Goal: Task Accomplishment & Management: Manage account settings

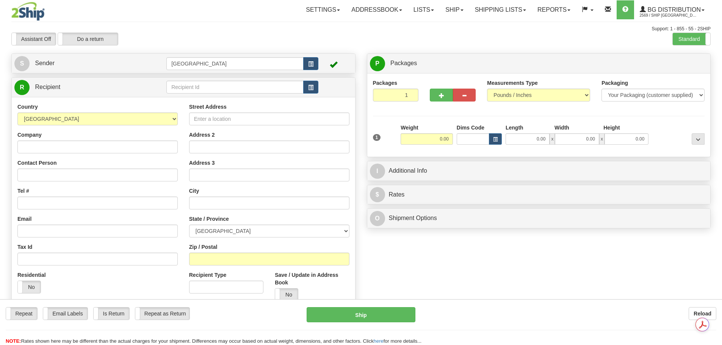
click at [227, 86] on input "text" at bounding box center [234, 87] width 137 height 13
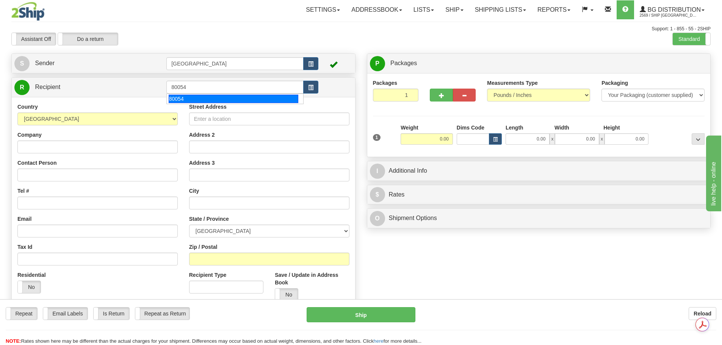
click at [215, 100] on div "80054" at bounding box center [234, 99] width 130 height 8
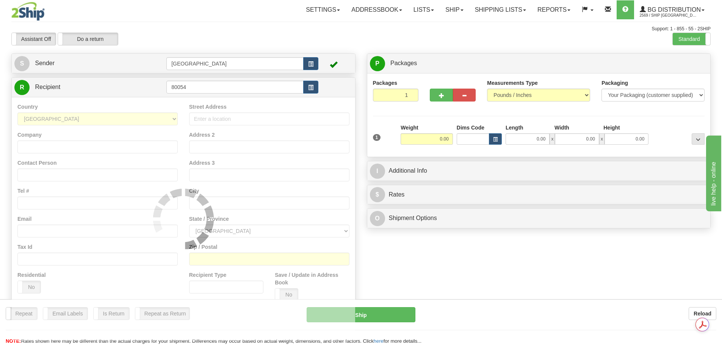
type input "80054"
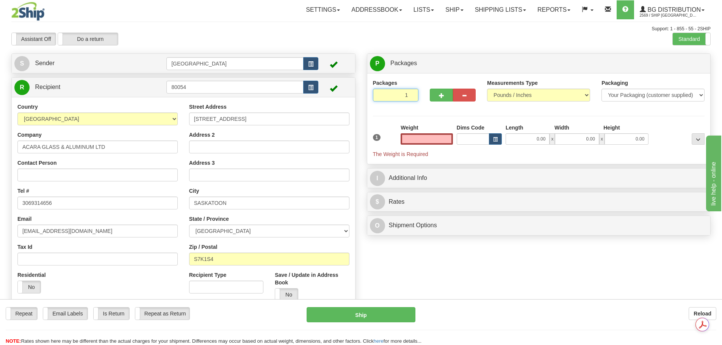
type input "2"
type input "0.00"
click at [411, 92] on input "2" at bounding box center [396, 95] width 46 height 13
type input "3"
click at [411, 92] on input "3" at bounding box center [396, 95] width 46 height 13
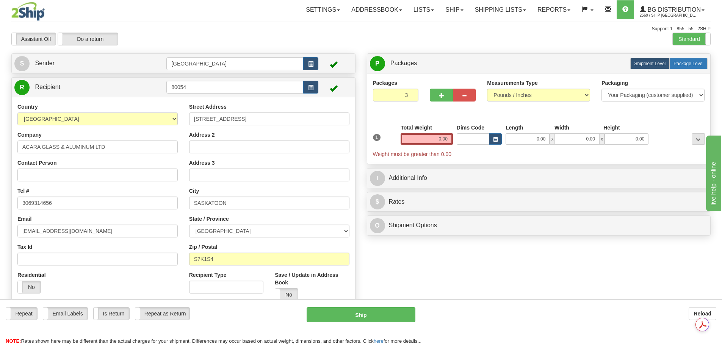
click at [695, 63] on span "Package Level" at bounding box center [688, 63] width 30 height 5
radio input "true"
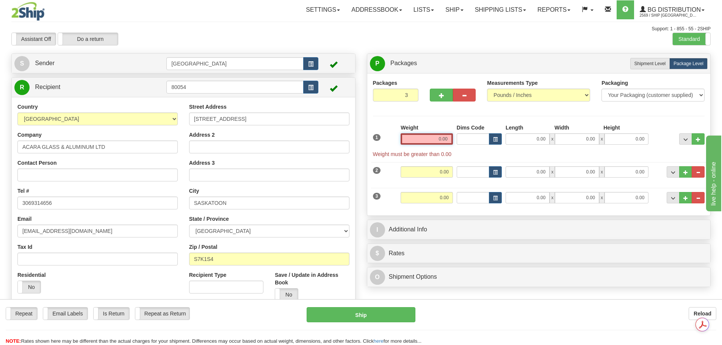
drag, startPoint x: 435, startPoint y: 138, endPoint x: 486, endPoint y: 136, distance: 50.8
click at [486, 137] on div "1 Weight 0.00 Dims Code 0.00" at bounding box center [539, 141] width 336 height 34
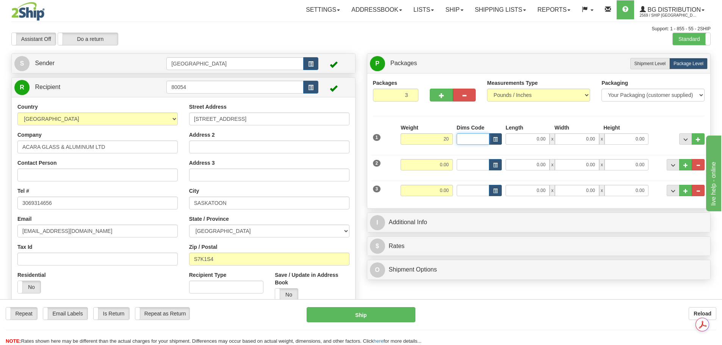
type input "20.00"
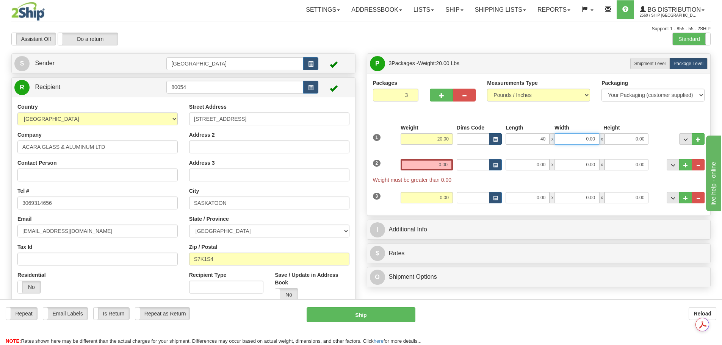
type input "40.00"
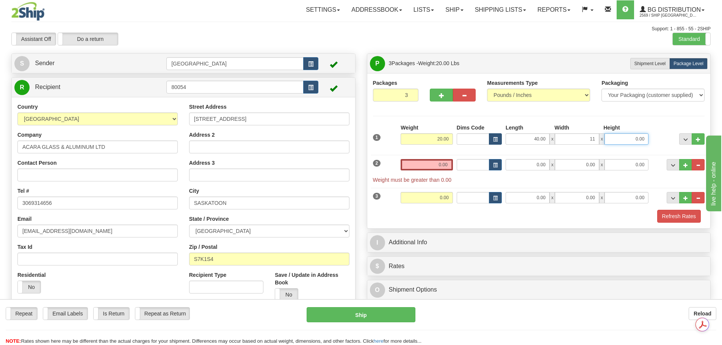
type input "11.00"
type input "6.00"
drag, startPoint x: 429, startPoint y: 161, endPoint x: 513, endPoint y: 162, distance: 84.5
click at [512, 162] on div "2 Weight 0.00 Dims Code Length Width Height" at bounding box center [539, 167] width 336 height 33
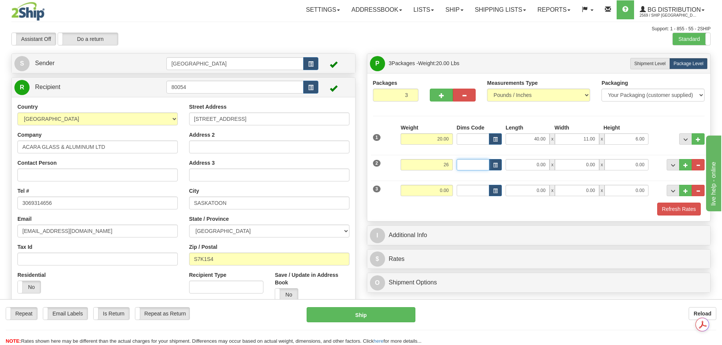
type input "26.00"
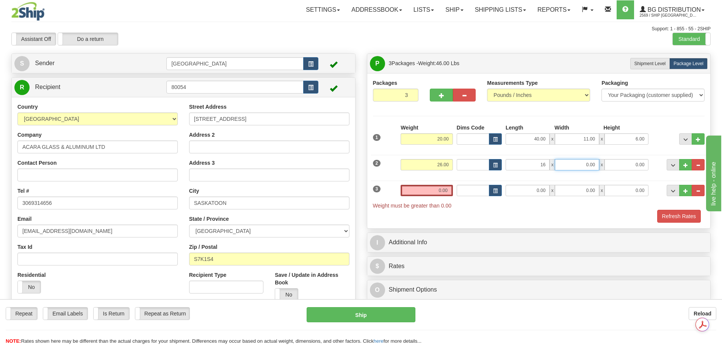
type input "16.00"
type input "15.00"
type input "11.00"
drag, startPoint x: 430, startPoint y: 188, endPoint x: 504, endPoint y: 191, distance: 73.2
click at [504, 191] on div "3 Weight 0.00 Dims Code Length Width Height" at bounding box center [539, 193] width 336 height 33
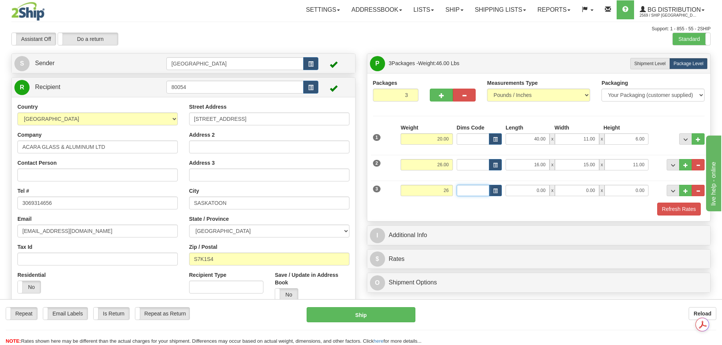
type input "26.00"
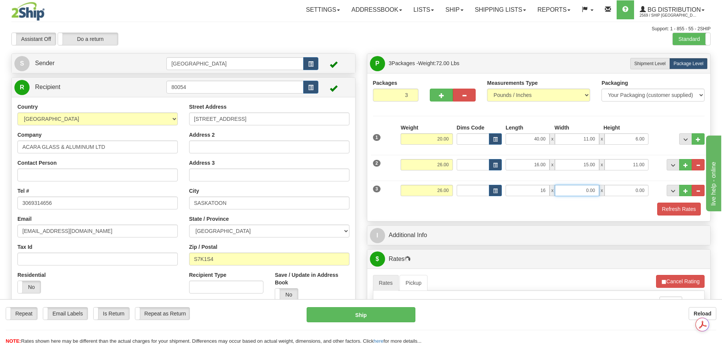
type input "16.00"
type input "15.00"
type input "11.00"
click at [512, 217] on div "Packages 3 3 Measurements Type" at bounding box center [538, 147] width 343 height 148
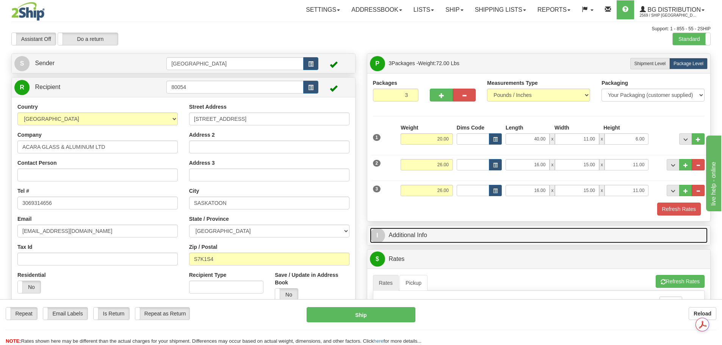
click at [469, 236] on link "I Additional Info" at bounding box center [539, 236] width 338 height 16
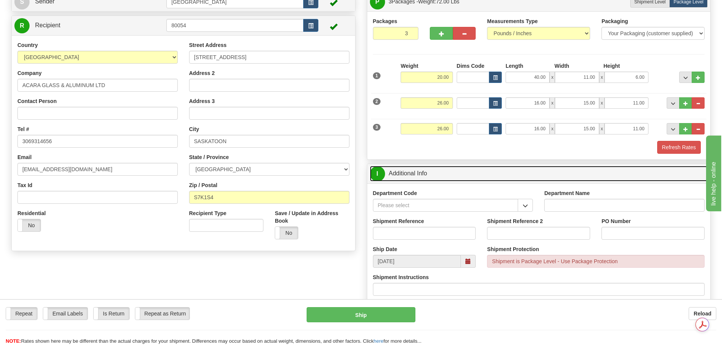
scroll to position [114, 0]
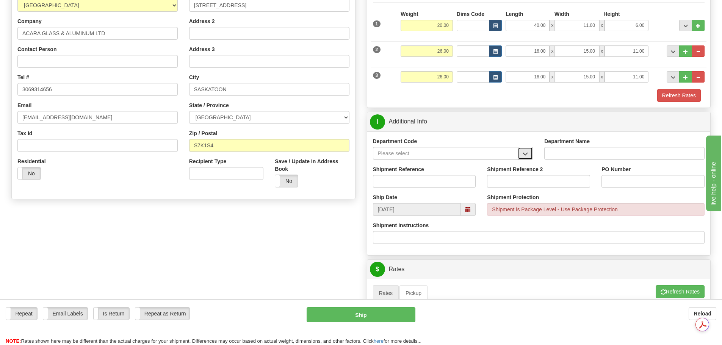
click at [531, 158] on button "button" at bounding box center [525, 153] width 15 height 13
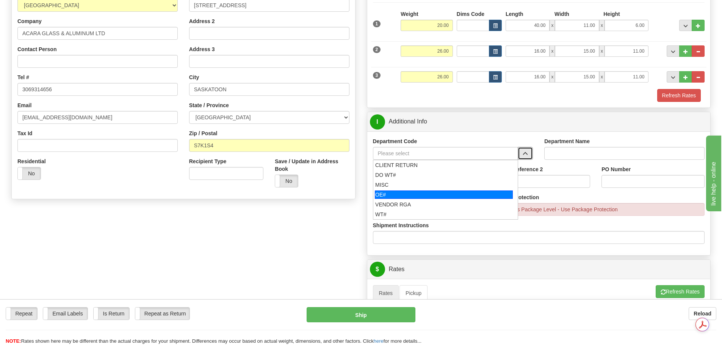
click at [473, 195] on div "OE#" at bounding box center [444, 195] width 138 height 8
type input "OE#"
type input "ORDERS"
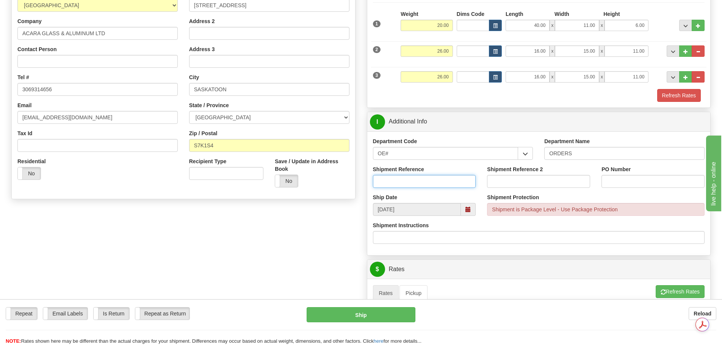
click at [440, 183] on input "Shipment Reference" at bounding box center [424, 181] width 103 height 13
type input "90040414-00; 90036006-01;90040370-00"
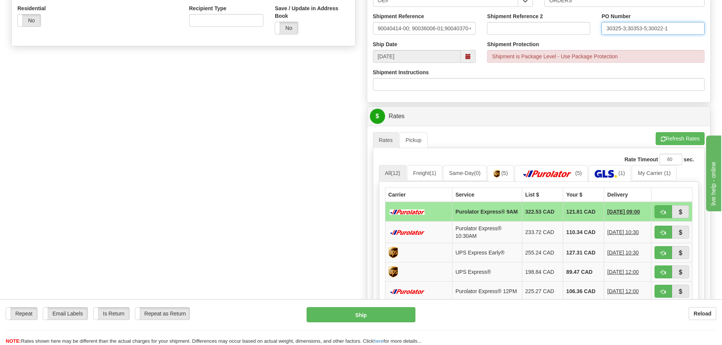
scroll to position [303, 0]
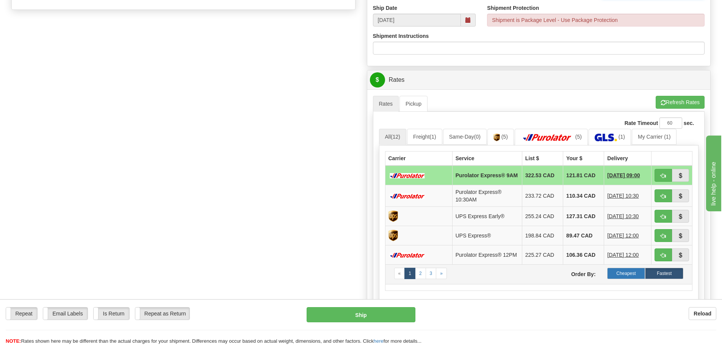
type input "30325-3;30353-5;30022-1"
click at [636, 279] on label "Cheapest" at bounding box center [626, 273] width 38 height 11
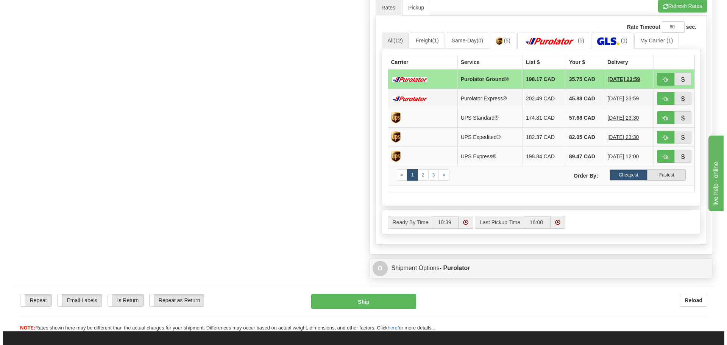
scroll to position [417, 0]
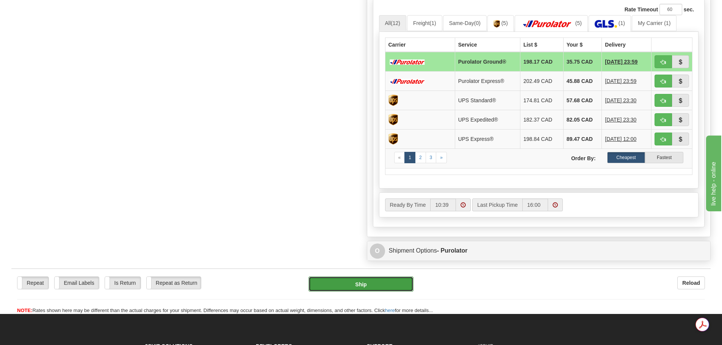
click at [380, 286] on button "Ship" at bounding box center [360, 284] width 105 height 15
type input "260"
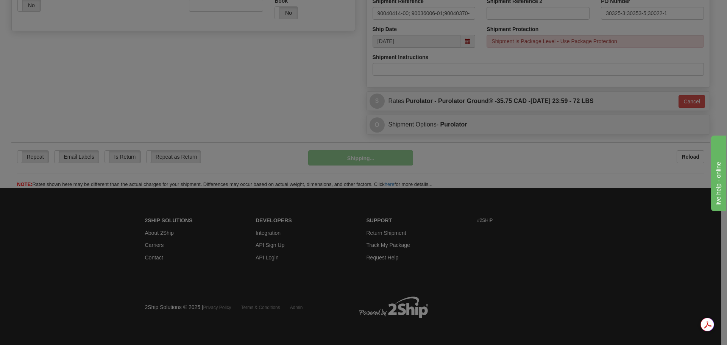
scroll to position [282, 0]
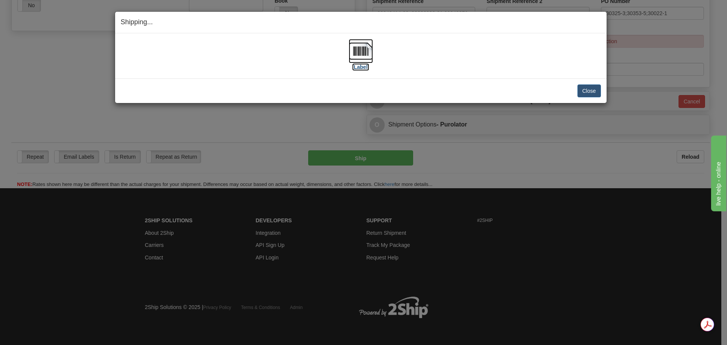
click at [369, 55] on img at bounding box center [361, 51] width 24 height 24
click at [594, 91] on button "Close" at bounding box center [589, 90] width 23 height 13
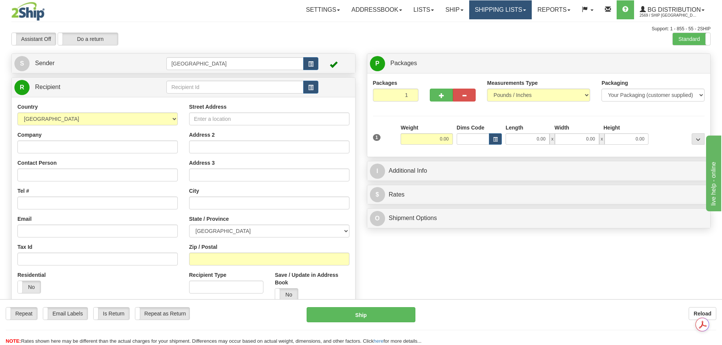
click at [487, 13] on link "Shipping lists" at bounding box center [500, 9] width 63 height 19
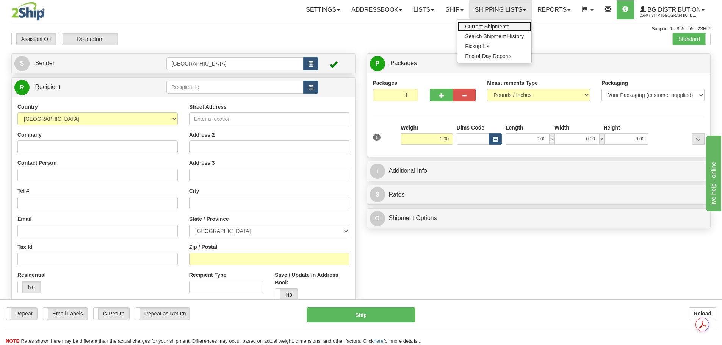
click at [478, 25] on span "Current Shipments" at bounding box center [487, 26] width 44 height 6
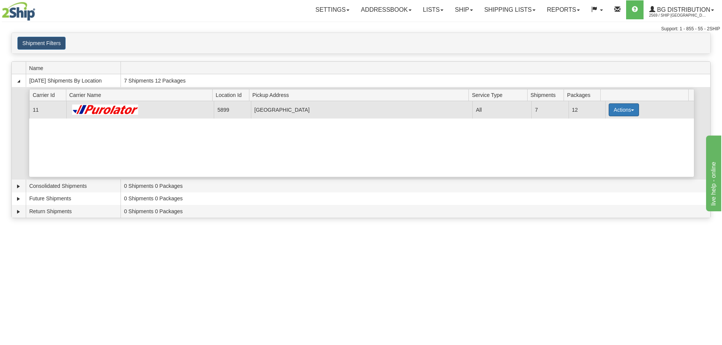
click at [624, 112] on button "Actions" at bounding box center [624, 109] width 30 height 13
click at [611, 124] on link "Details" at bounding box center [608, 124] width 61 height 10
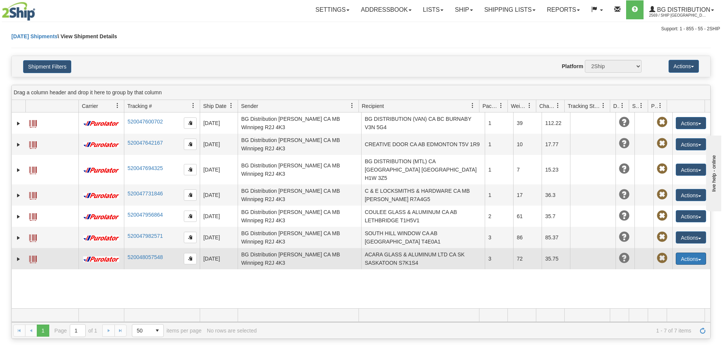
click at [687, 254] on button "Actions" at bounding box center [691, 259] width 30 height 12
click at [650, 268] on link "Edit" at bounding box center [666, 273] width 78 height 10
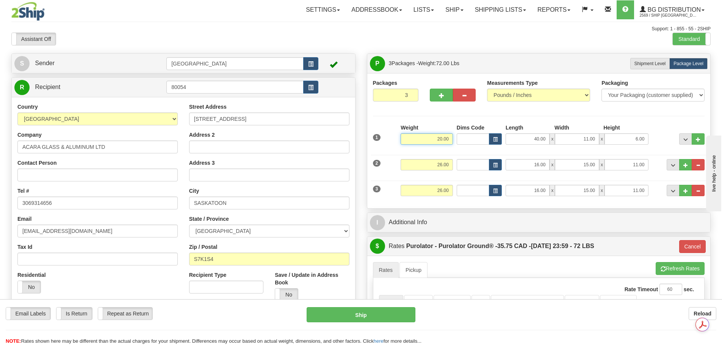
drag, startPoint x: 430, startPoint y: 140, endPoint x: 459, endPoint y: 132, distance: 30.2
click at [459, 132] on div "1 Weight 20.00 Dims Code x x" at bounding box center [539, 137] width 336 height 27
type input "5.00"
type input "260"
type input "27.00"
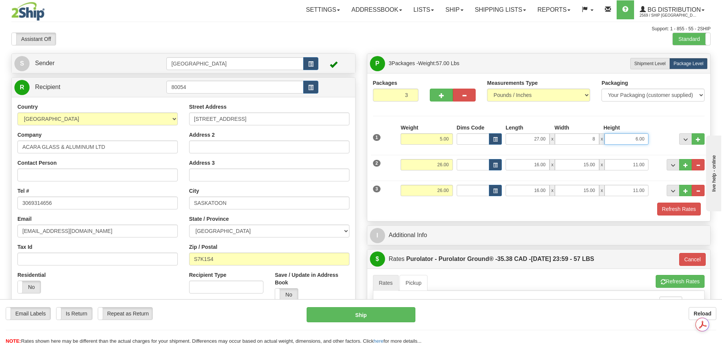
type input "8.00"
type input "4.00"
click at [666, 209] on button "Refresh Rates" at bounding box center [679, 209] width 44 height 13
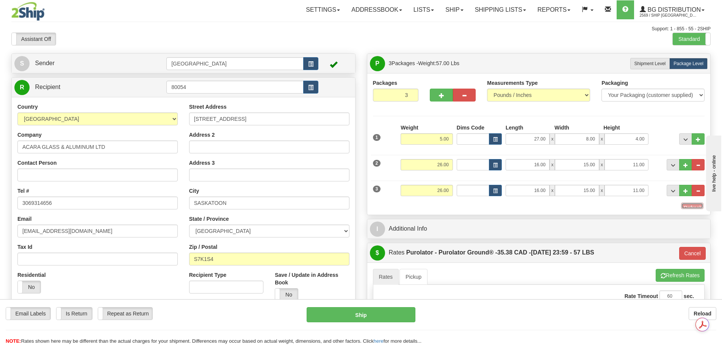
type input "260"
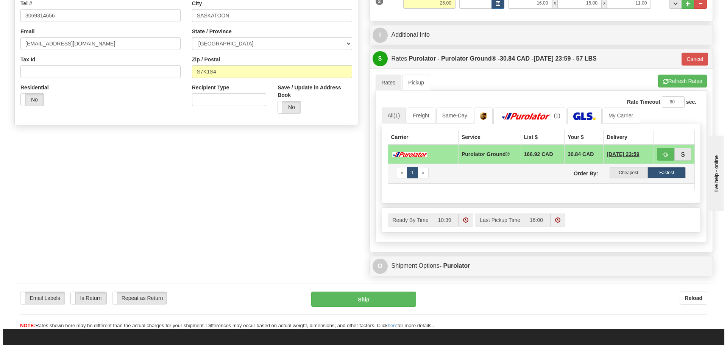
scroll to position [189, 0]
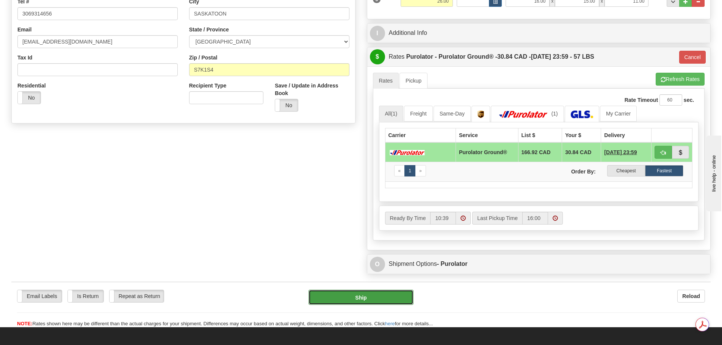
click at [390, 300] on button "Ship" at bounding box center [360, 297] width 105 height 15
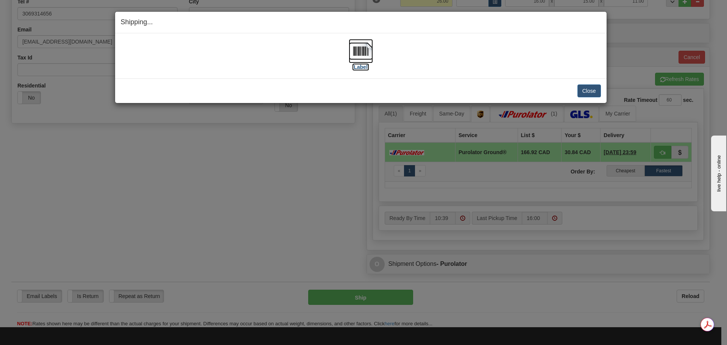
click at [360, 51] on img at bounding box center [361, 51] width 24 height 24
